Goal: Task Accomplishment & Management: Use online tool/utility

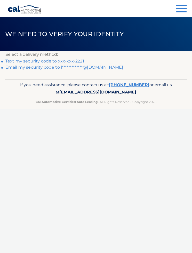
click at [78, 60] on link "Text my security code to xxx-xxx-2221" at bounding box center [44, 61] width 79 height 5
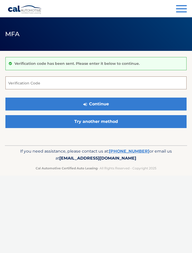
click at [114, 81] on input "Verification Code" at bounding box center [95, 82] width 181 height 13
type input "529350"
click at [127, 107] on button "Continue" at bounding box center [95, 103] width 181 height 13
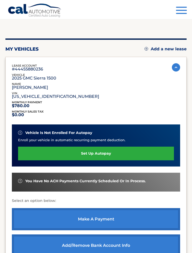
scroll to position [33, 0]
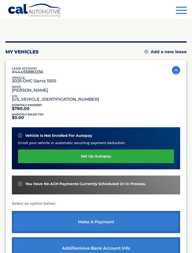
click at [181, 8] on span "button" at bounding box center [181, 7] width 11 height 1
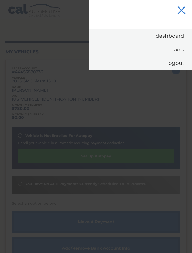
click at [172, 37] on link "Dashboard" at bounding box center [140, 35] width 103 height 13
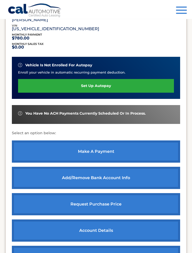
scroll to position [103, 0]
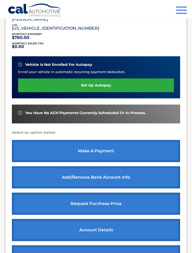
click at [107, 150] on link "make a payment" at bounding box center [96, 151] width 168 height 22
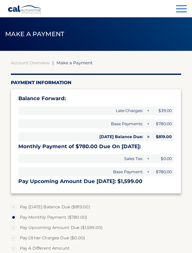
select select "YTc3NDM0MDQtMTc5ZC00MTFlLWI5YzUtNTRhNzk3MDNjODQ3"
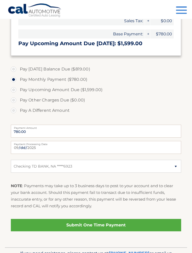
scroll to position [138, 0]
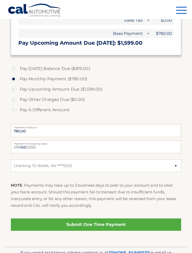
click at [80, 67] on label "Pay Today's Balance Due ($819.00)" at bounding box center [96, 68] width 170 height 10
click at [18, 67] on input "Pay Today's Balance Due ($819.00)" at bounding box center [15, 67] width 5 height 8
radio input "true"
type input "819.00"
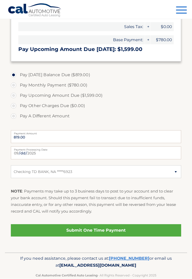
scroll to position [134, 0]
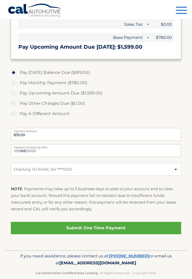
click at [103, 227] on link "Submit One Time Payment" at bounding box center [96, 228] width 170 height 12
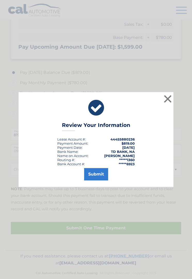
click at [99, 175] on button "Submit" at bounding box center [96, 174] width 24 height 12
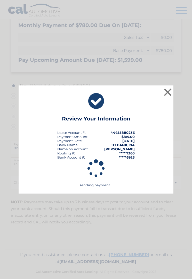
scroll to position [120, 0]
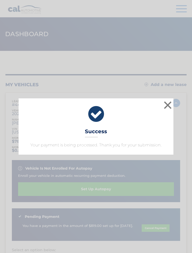
click at [169, 110] on button "×" at bounding box center [167, 105] width 10 height 10
